Goal: Information Seeking & Learning: Learn about a topic

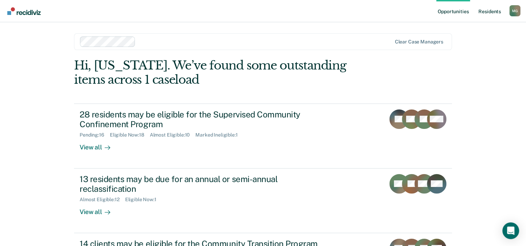
click at [491, 14] on link "Resident s" at bounding box center [489, 11] width 25 height 22
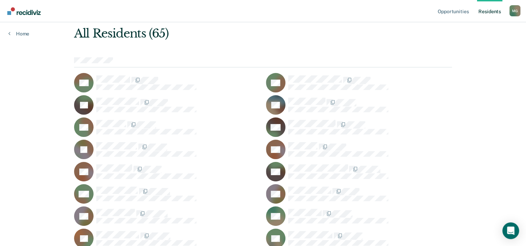
scroll to position [70, 0]
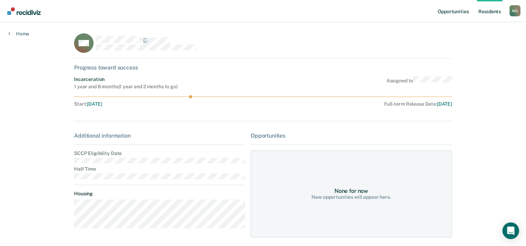
click at [447, 12] on link "Opportunities" at bounding box center [453, 11] width 34 height 22
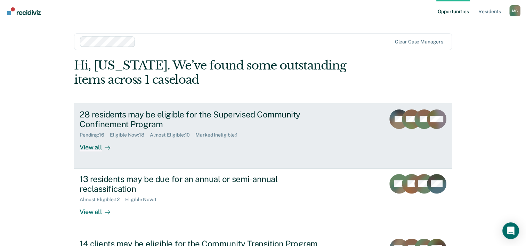
click at [115, 121] on div "28 residents may be eligible for the Supervised Community Confinement Program" at bounding box center [202, 120] width 244 height 20
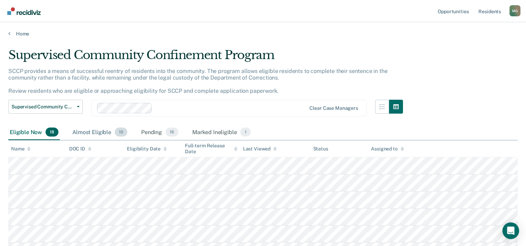
click at [94, 132] on div "Almost Eligible 10" at bounding box center [100, 132] width 58 height 15
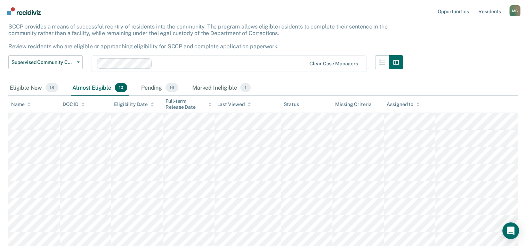
scroll to position [44, 0]
click at [156, 90] on div "Pending 16" at bounding box center [160, 88] width 40 height 15
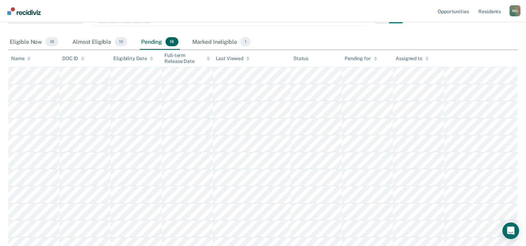
scroll to position [79, 0]
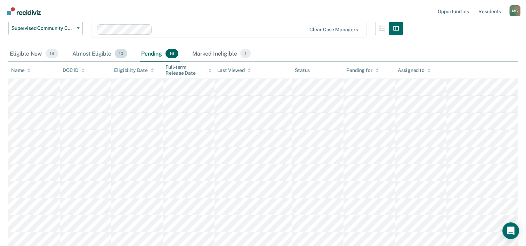
click at [88, 54] on div "Almost Eligible 10" at bounding box center [100, 53] width 58 height 15
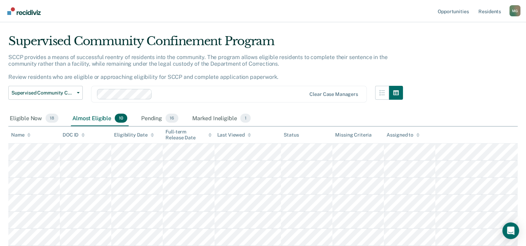
scroll to position [9, 0]
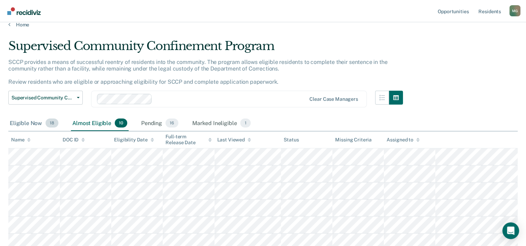
click at [31, 124] on div "Eligible Now 18" at bounding box center [33, 123] width 51 height 15
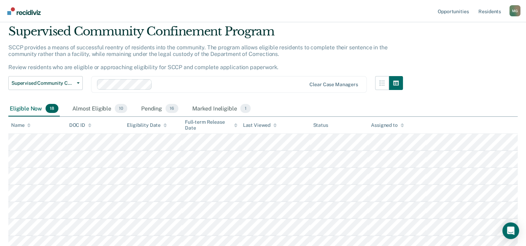
scroll to position [0, 0]
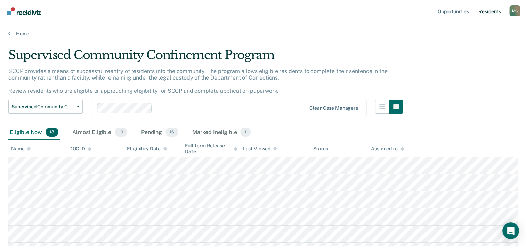
click at [487, 11] on link "Resident s" at bounding box center [489, 11] width 25 height 22
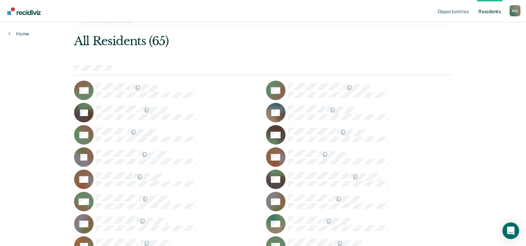
scroll to position [35, 0]
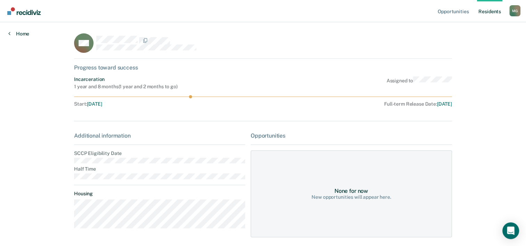
click at [27, 34] on link "Home" at bounding box center [18, 34] width 21 height 6
